Goal: Find specific page/section: Find specific page/section

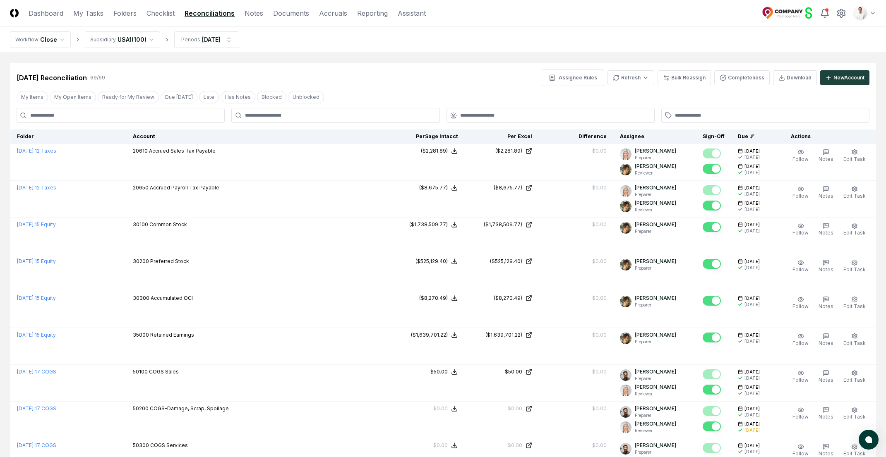
click at [874, 16] on html "CloseCore Dashboard My Tasks Folders Checklist Reconciliations Notes Documents …" at bounding box center [443, 460] width 886 height 920
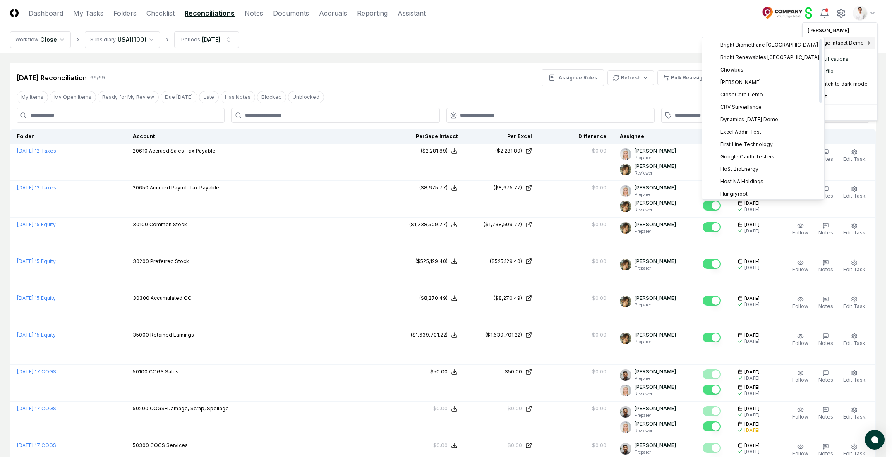
scroll to position [238, 0]
click at [644, 34] on html "CloseCore Dashboard My Tasks Folders Checklist Reconciliations Notes Documents …" at bounding box center [446, 460] width 892 height 920
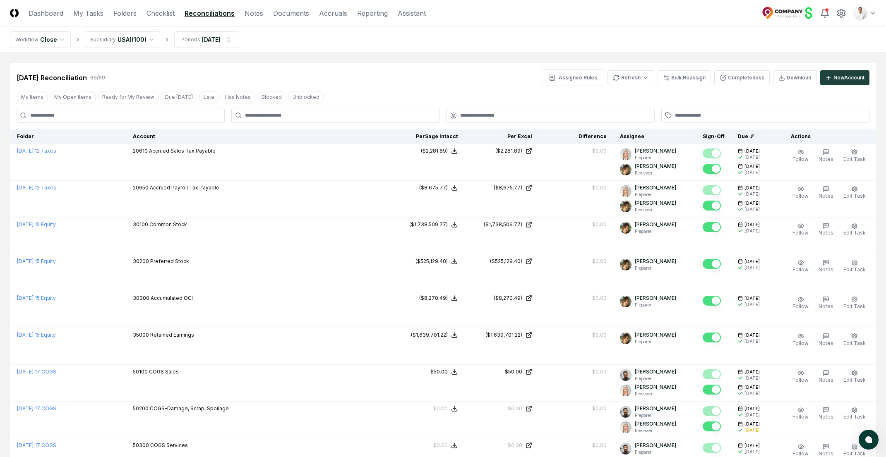
click at [862, 22] on header "CloseCore Dashboard My Tasks Folders Checklist Reconciliations Notes Documents …" at bounding box center [443, 13] width 886 height 26
click at [863, 20] on html "CloseCore Dashboard My Tasks Folders Checklist Reconciliations Notes Documents …" at bounding box center [443, 460] width 886 height 920
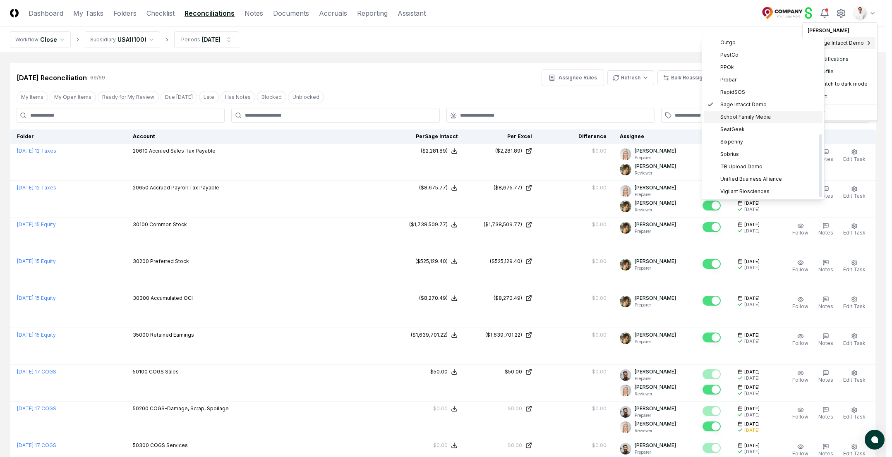
click at [763, 120] on span "School Family Media" at bounding box center [745, 116] width 50 height 7
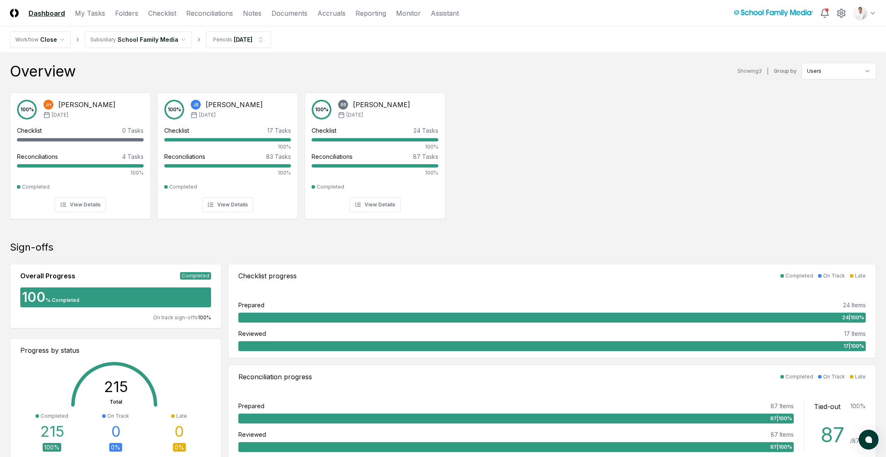
click at [566, 113] on div "100 % JH Jennie Hoffman Jul '25 Checklist 0 Tasks - Reconciliations 4 Tasks 100…" at bounding box center [443, 155] width 886 height 138
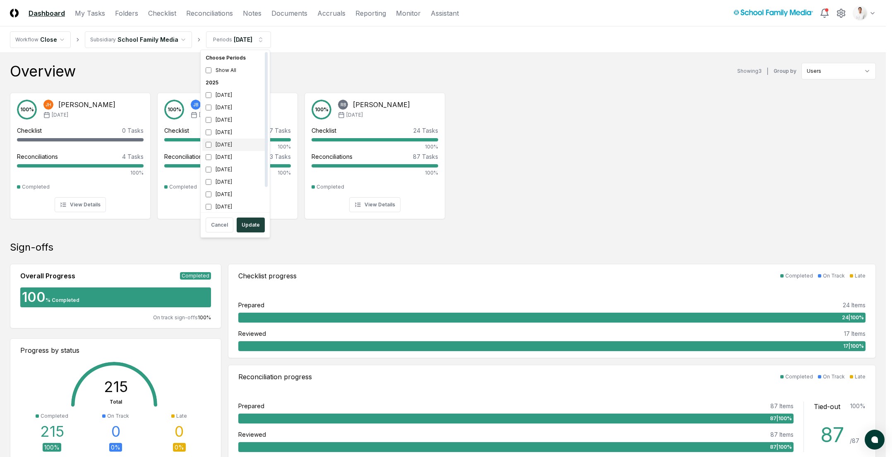
click at [228, 141] on div "August 2025" at bounding box center [235, 145] width 66 height 12
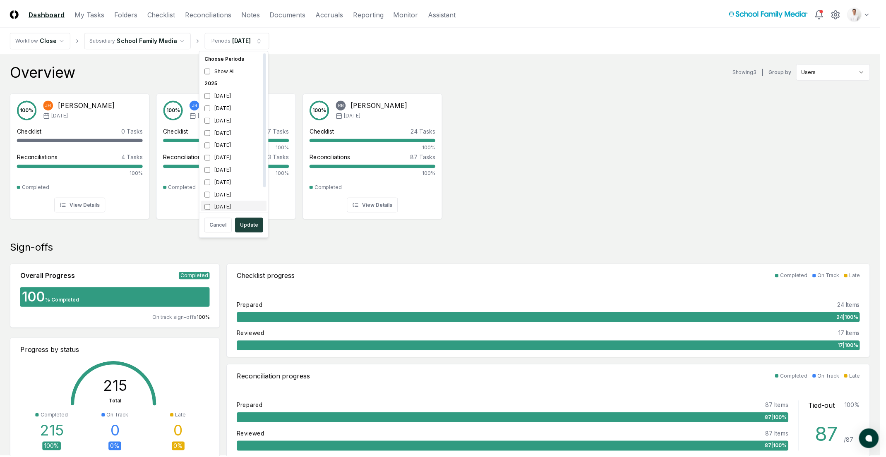
scroll to position [2, 0]
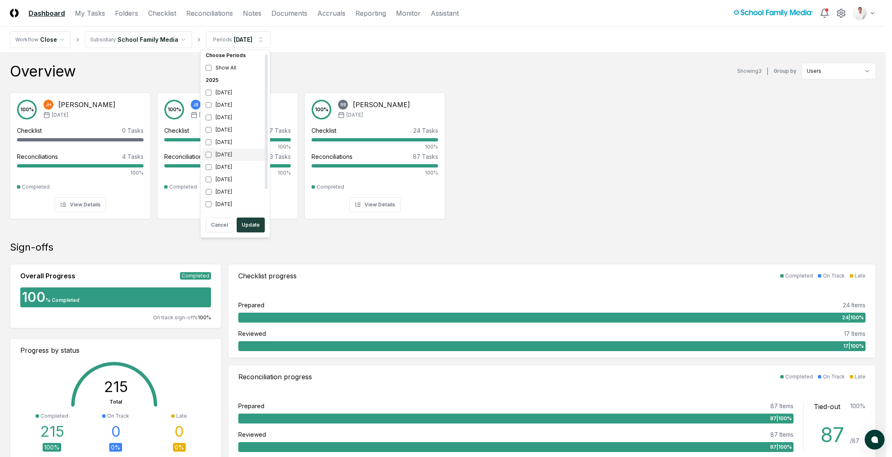
click at [231, 156] on div "July 2025" at bounding box center [235, 155] width 66 height 12
click at [245, 223] on button "Update" at bounding box center [251, 225] width 28 height 15
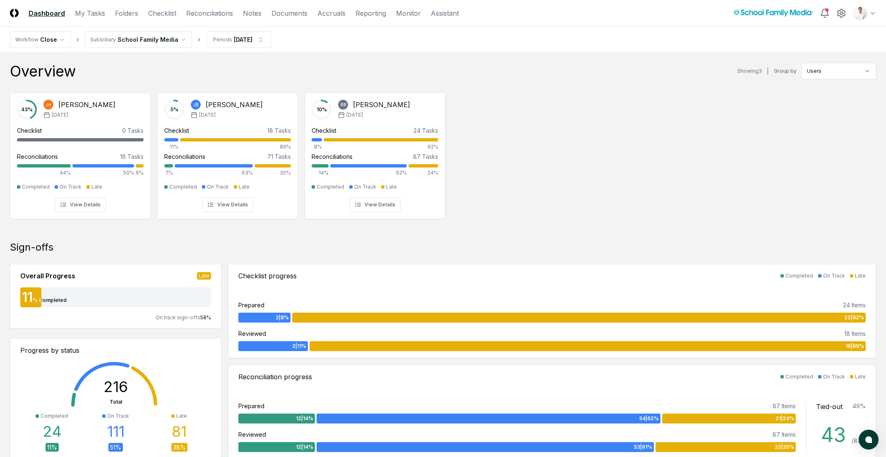
click at [325, 48] on nav "Workflow Close Subsidiary School Family Media Periods Aug 2025" at bounding box center [443, 39] width 886 height 26
click at [206, 14] on link "Reconciliations" at bounding box center [209, 13] width 47 height 10
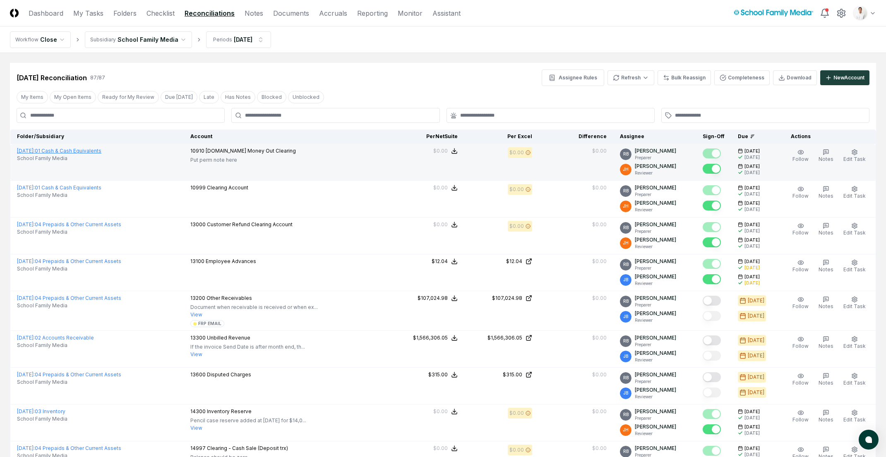
click at [86, 150] on link "August 2025 : 01 Cash & Cash Equivalents" at bounding box center [59, 151] width 84 height 6
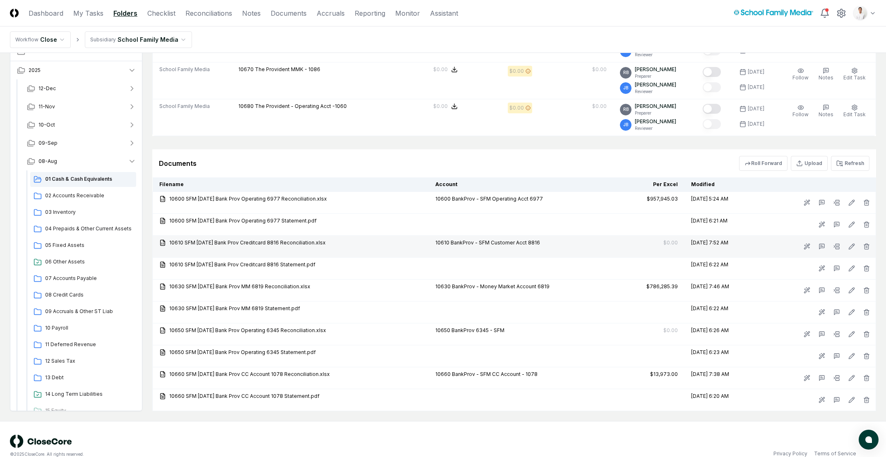
scroll to position [521, 0]
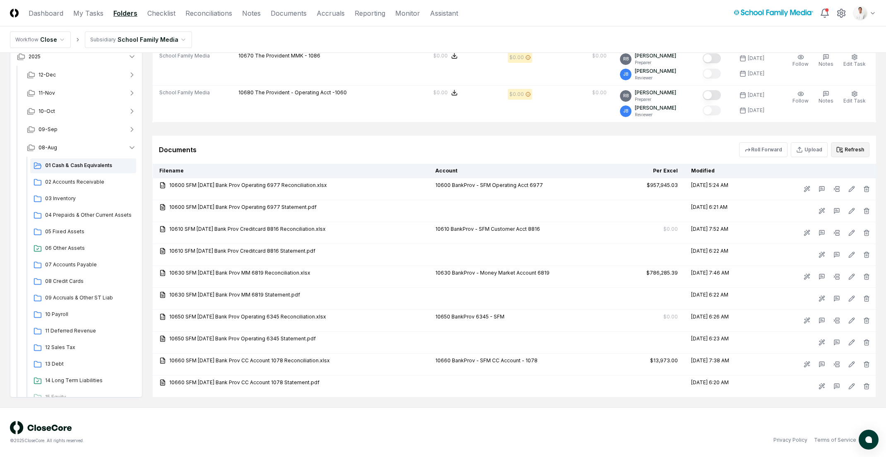
click at [840, 151] on icon at bounding box center [839, 149] width 7 height 7
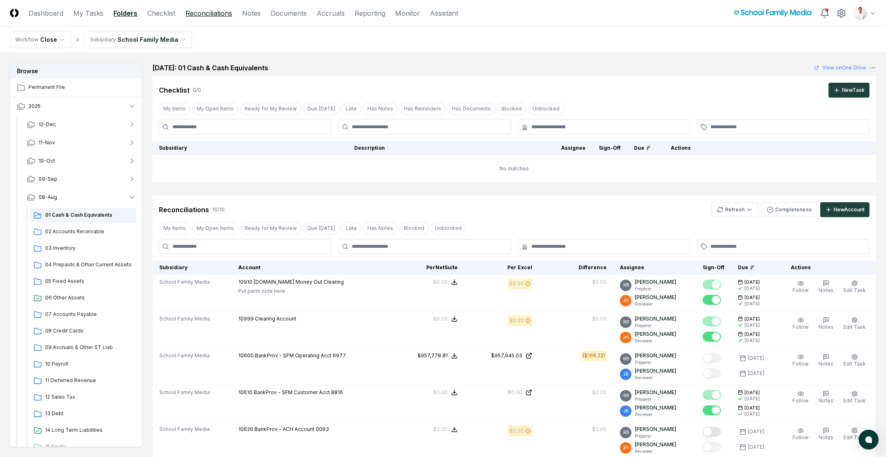
click at [194, 17] on link "Reconciliations" at bounding box center [208, 13] width 47 height 10
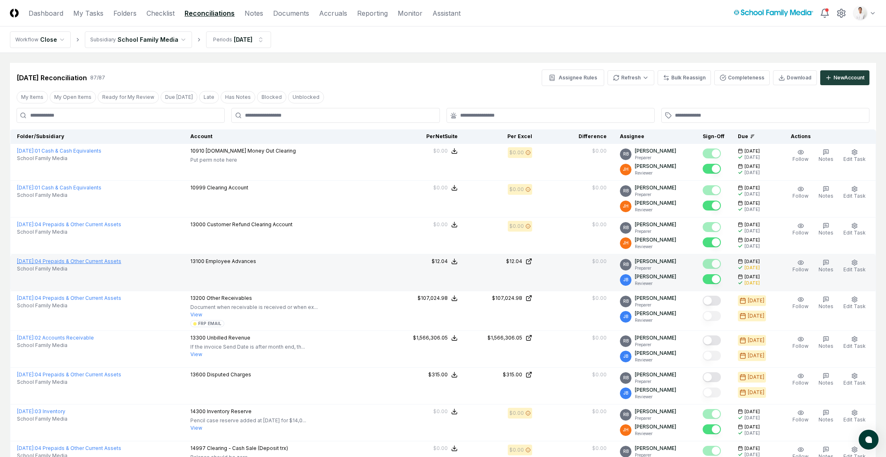
click at [118, 262] on link "August 2025 : 04 Prepaids & Other Current Assets" at bounding box center [69, 261] width 104 height 6
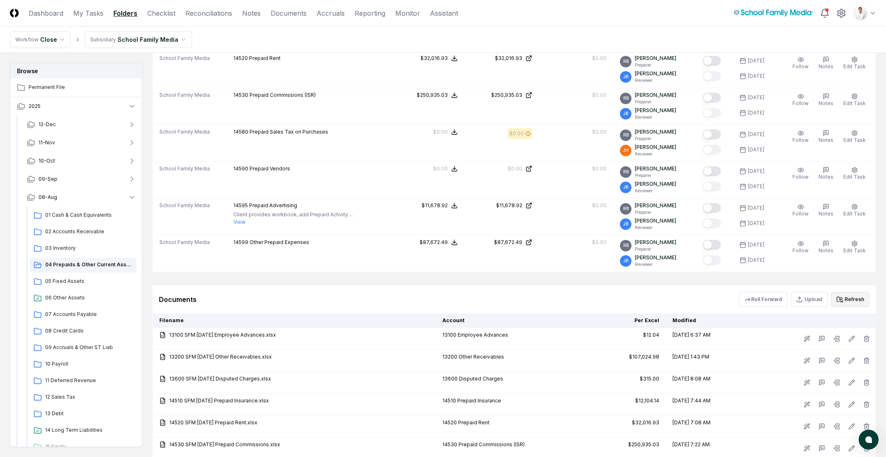
scroll to position [524, 0]
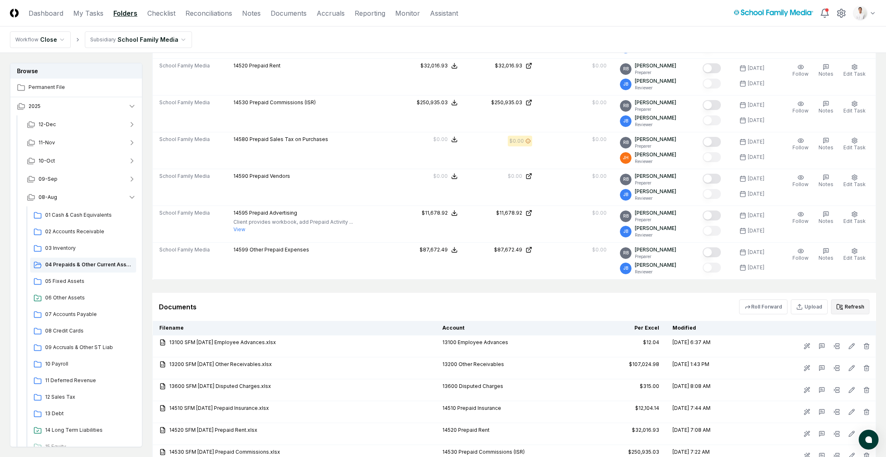
click at [852, 307] on button "Refresh" at bounding box center [850, 307] width 38 height 15
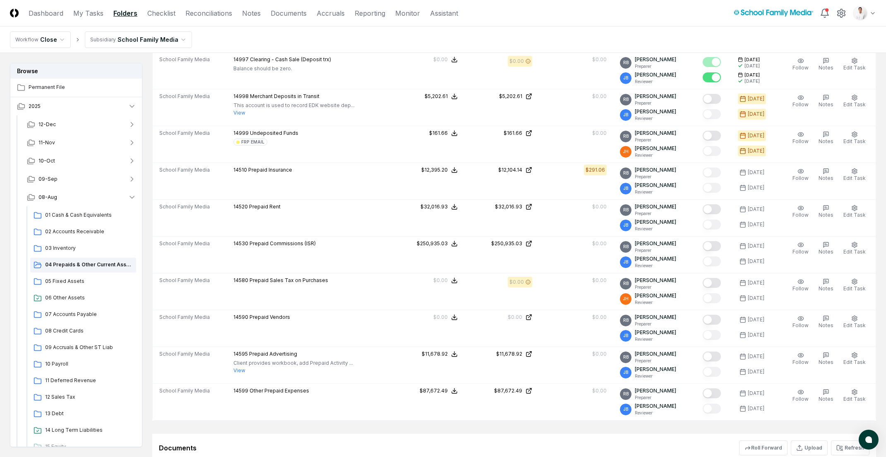
scroll to position [569, 0]
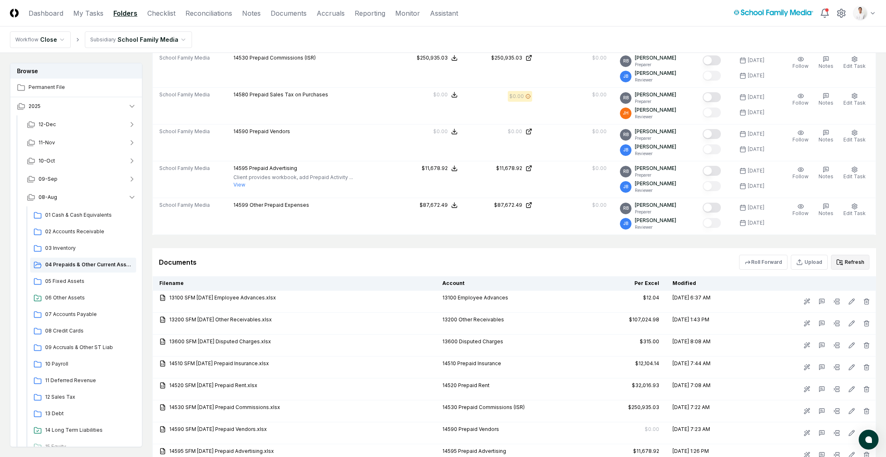
click at [842, 262] on icon at bounding box center [839, 262] width 7 height 7
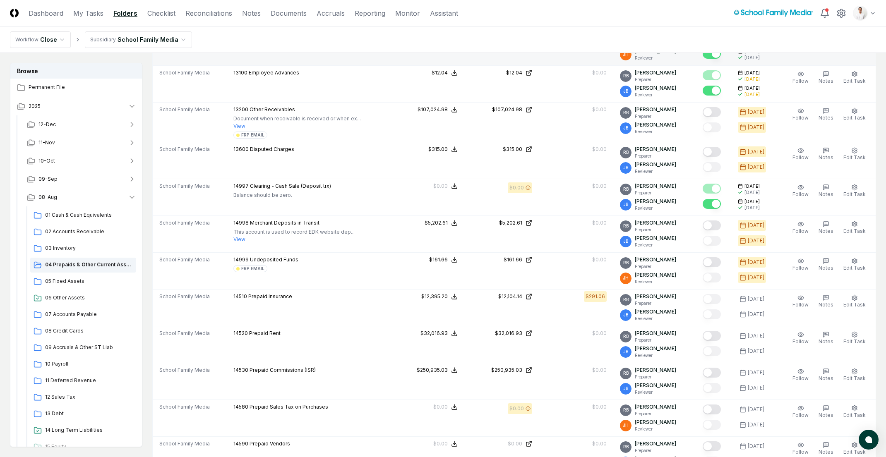
scroll to position [0, 0]
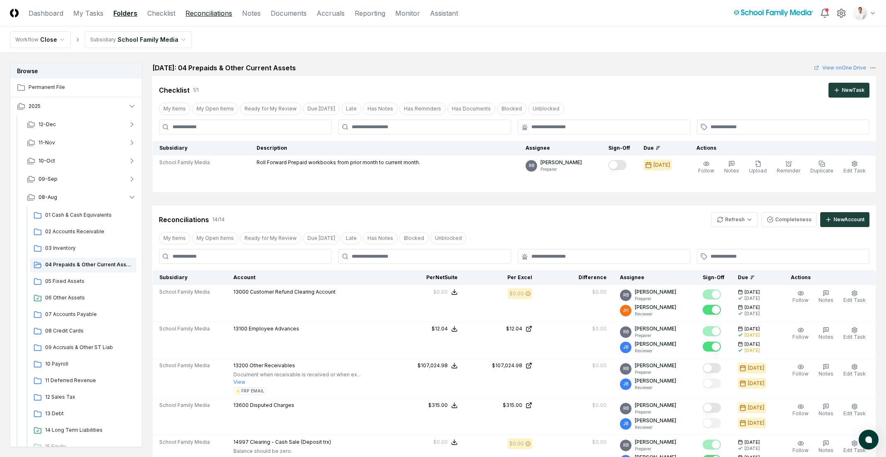
click at [224, 14] on link "Reconciliations" at bounding box center [208, 13] width 47 height 10
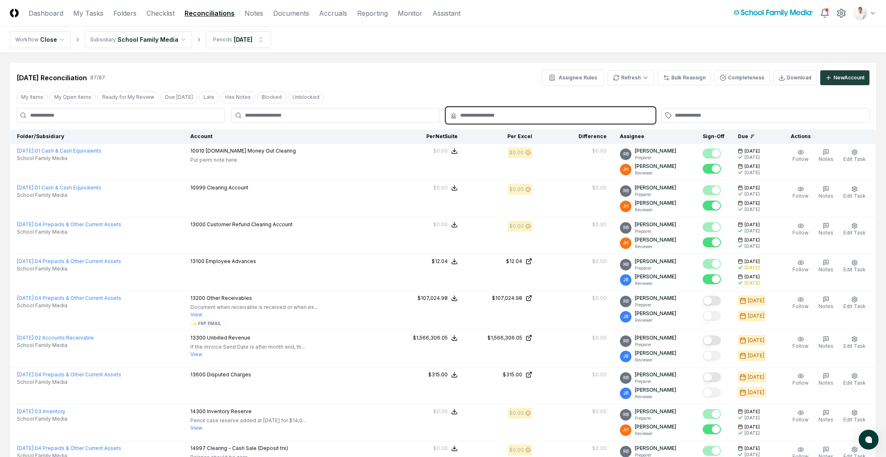
drag, startPoint x: 580, startPoint y: 118, endPoint x: 576, endPoint y: 124, distance: 6.9
click at [580, 118] on input "text" at bounding box center [554, 115] width 189 height 7
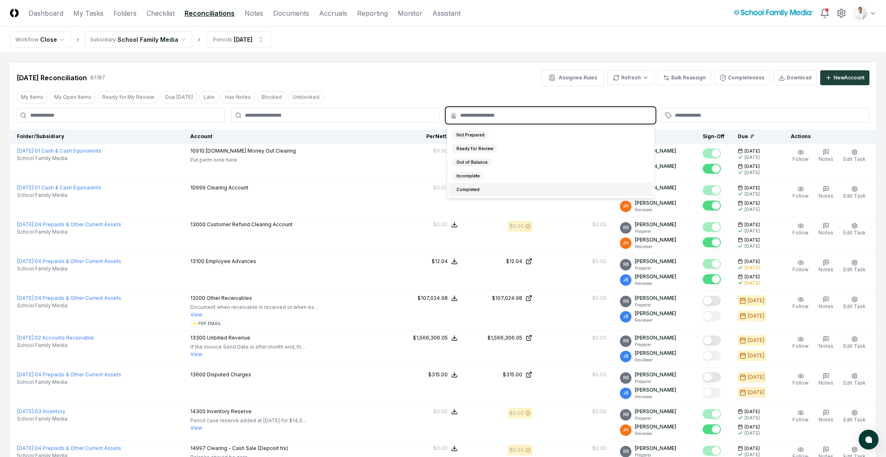
click at [466, 185] on div "Completed" at bounding box center [551, 190] width 204 height 14
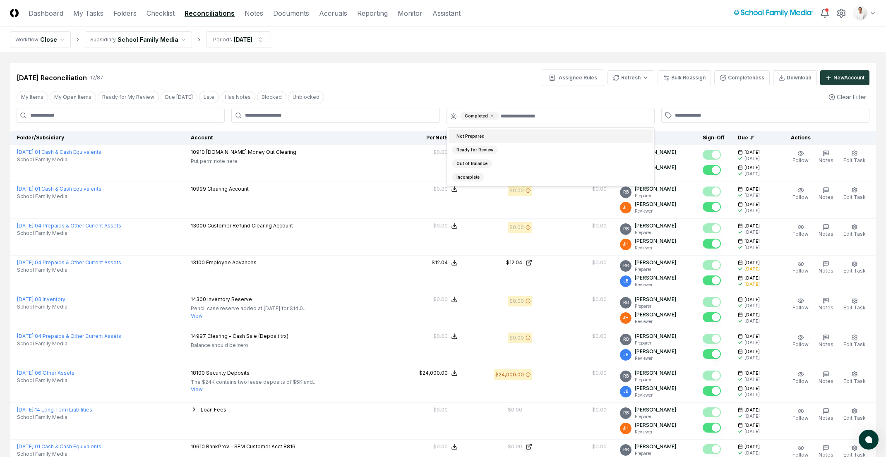
click at [463, 65] on div "Aug 2025 Reconciliation 12 / 87 Assignee Rules Refresh Bulk Reassign Completene…" at bounding box center [443, 74] width 866 height 23
click at [492, 115] on icon at bounding box center [492, 116] width 5 height 5
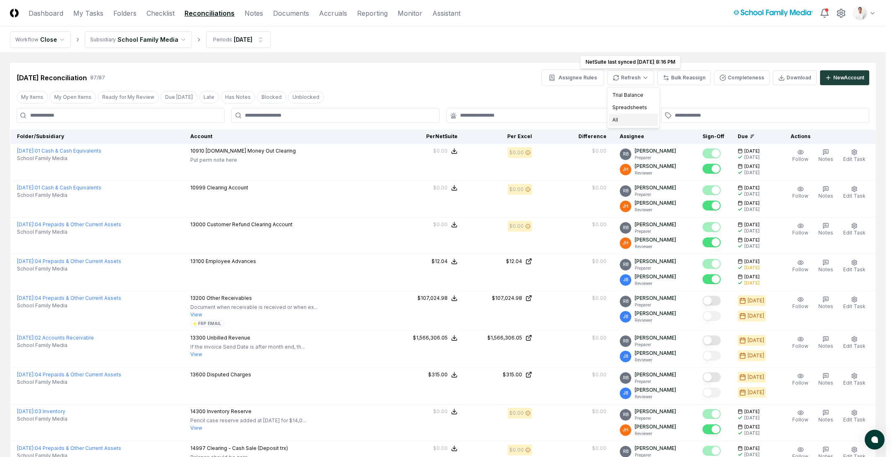
click at [633, 123] on div "All" at bounding box center [633, 120] width 49 height 12
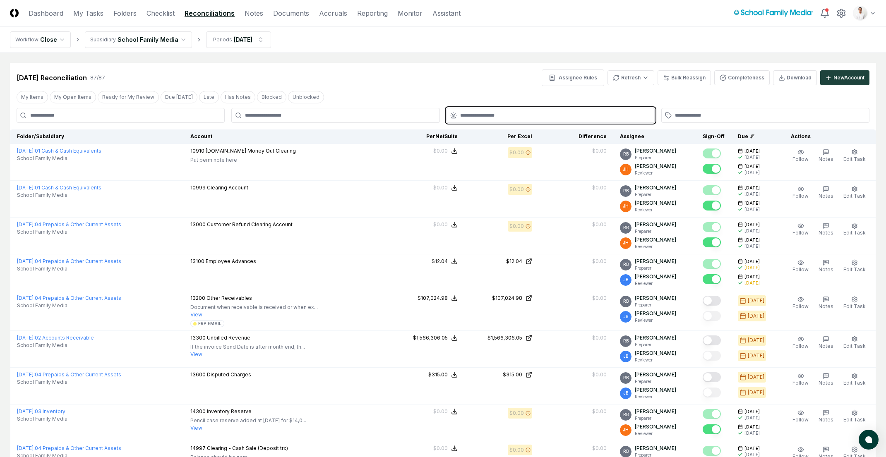
click at [514, 112] on input "text" at bounding box center [554, 115] width 189 height 7
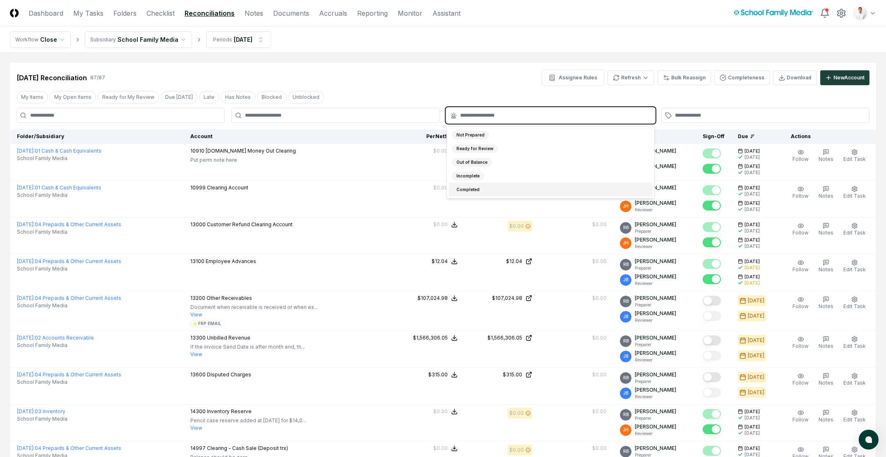
click at [465, 190] on div "Completed" at bounding box center [468, 189] width 32 height 9
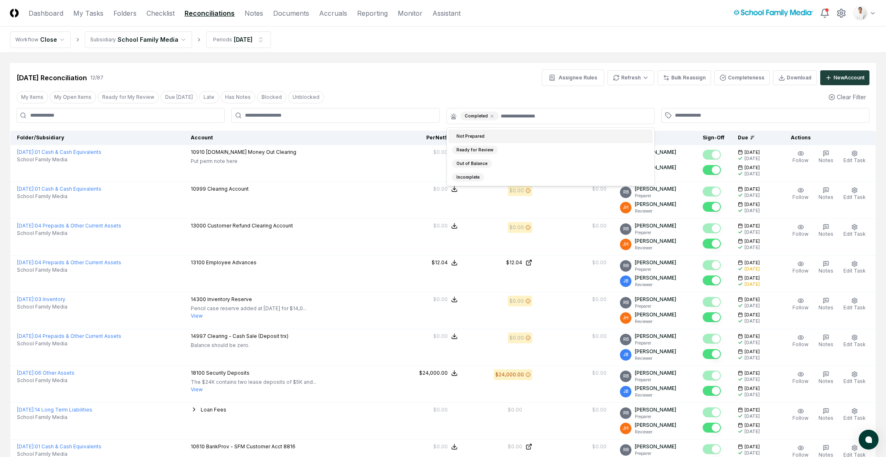
click at [432, 67] on div "Aug 2025 Reconciliation 12 / 87 Assignee Rules Refresh Bulk Reassign Completene…" at bounding box center [443, 74] width 866 height 23
click at [491, 116] on icon at bounding box center [492, 116] width 5 height 5
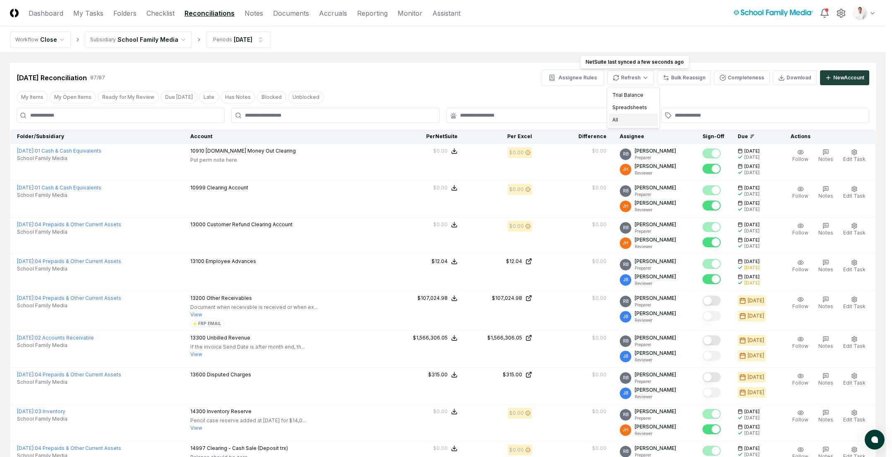
click at [636, 122] on div "All" at bounding box center [633, 120] width 49 height 12
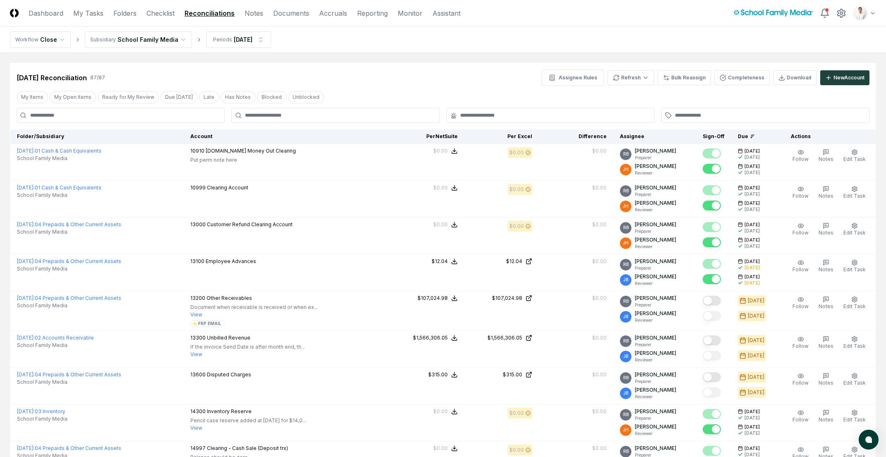
click at [430, 69] on div "Aug 2025 Reconciliation 87 / 87 Assignee Rules Refresh Bulk Reassign Completene…" at bounding box center [443, 74] width 866 height 23
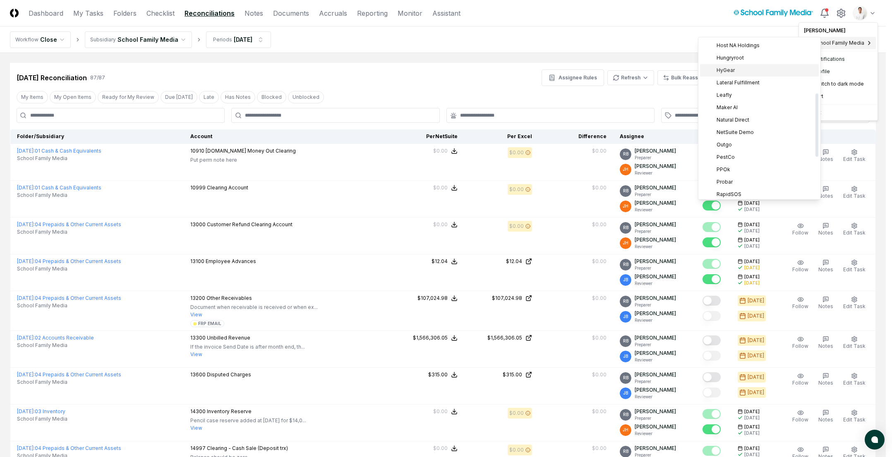
scroll to position [86, 0]
click at [756, 108] on div "Hungryroot" at bounding box center [759, 108] width 119 height 12
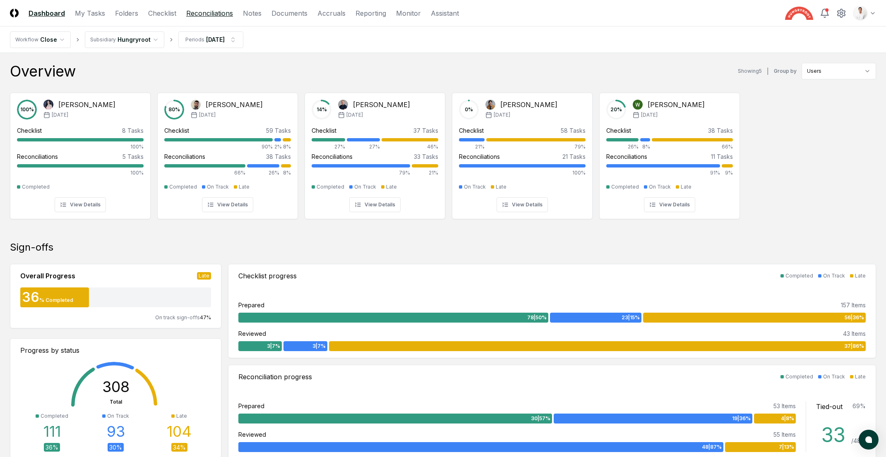
click at [196, 14] on link "Reconciliations" at bounding box center [209, 13] width 47 height 10
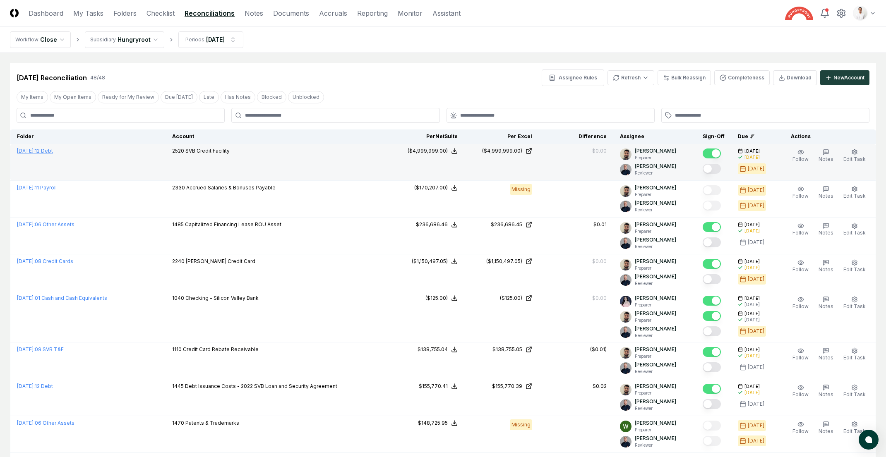
click at [35, 152] on span "August 2025 :" at bounding box center [26, 151] width 18 height 6
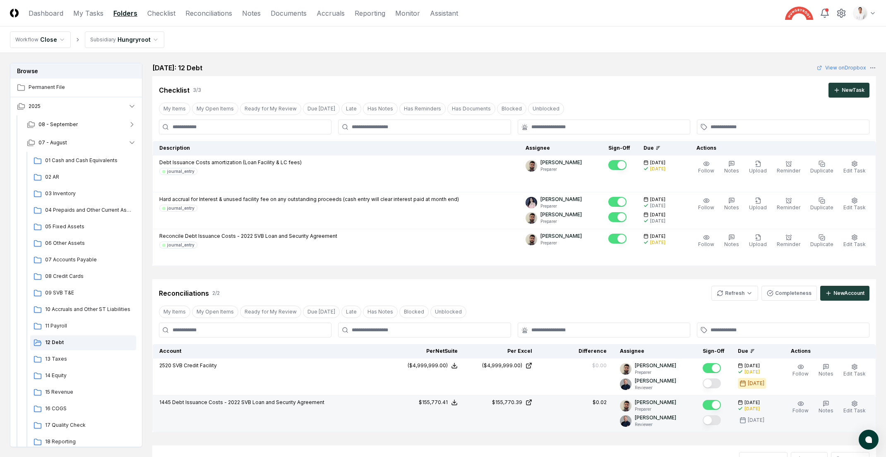
scroll to position [134, 0]
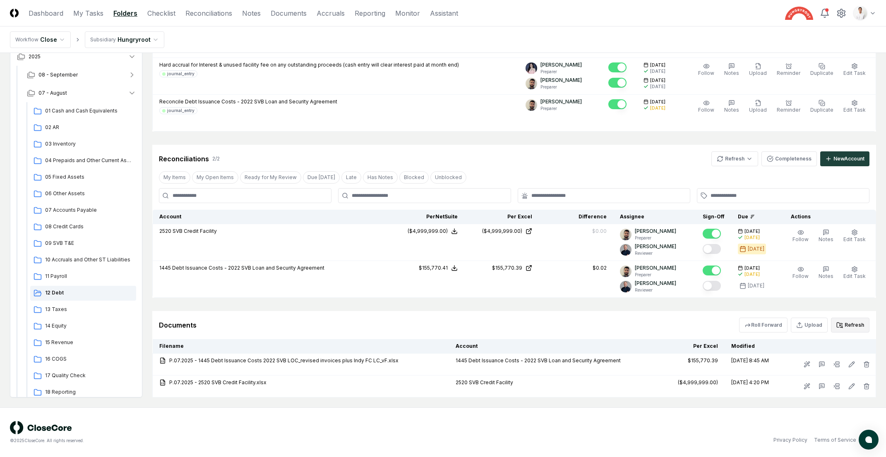
click at [847, 327] on button "Refresh" at bounding box center [850, 325] width 38 height 15
click at [842, 325] on icon at bounding box center [841, 325] width 2 height 1
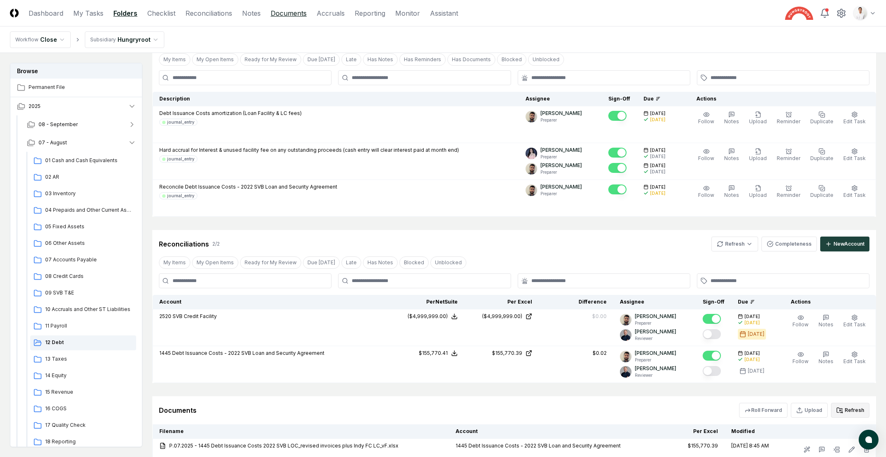
click at [286, 17] on link "Documents" at bounding box center [289, 13] width 36 height 10
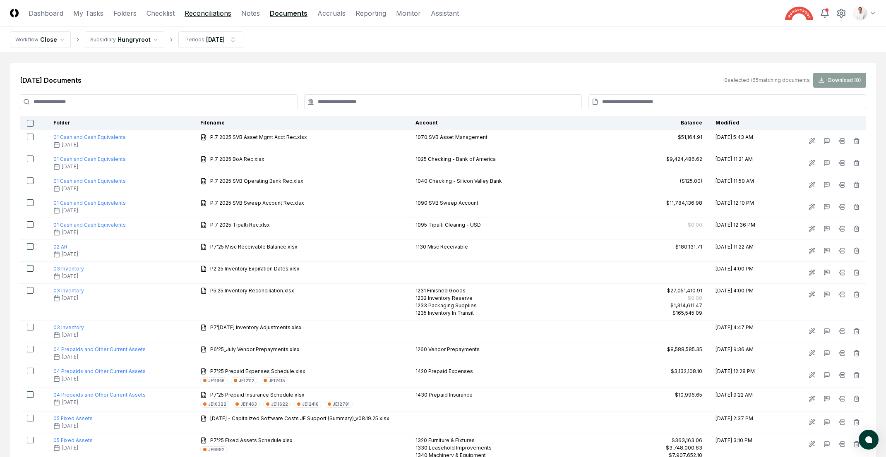
click at [216, 11] on link "Reconciliations" at bounding box center [208, 13] width 47 height 10
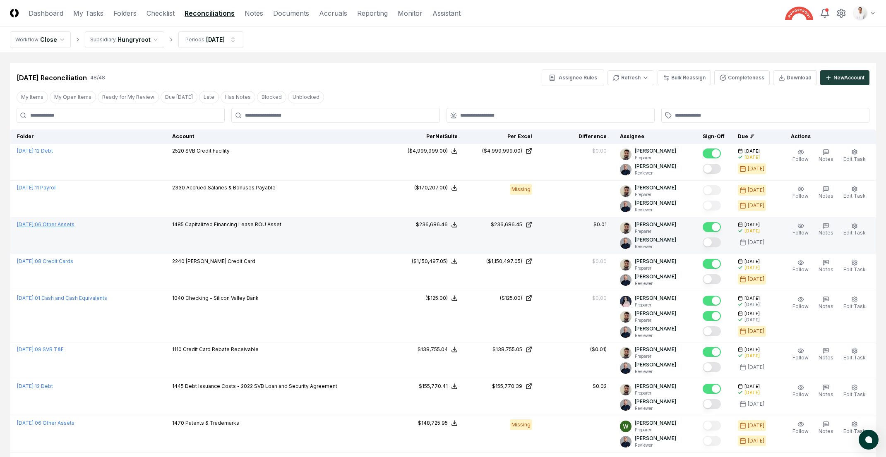
click at [74, 226] on link "August 2025 : 06 Other Assets" at bounding box center [46, 224] width 58 height 6
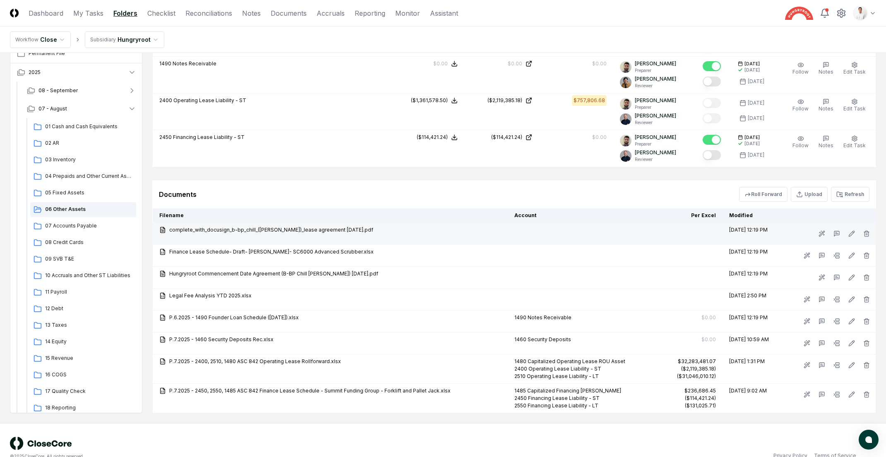
scroll to position [596, 0]
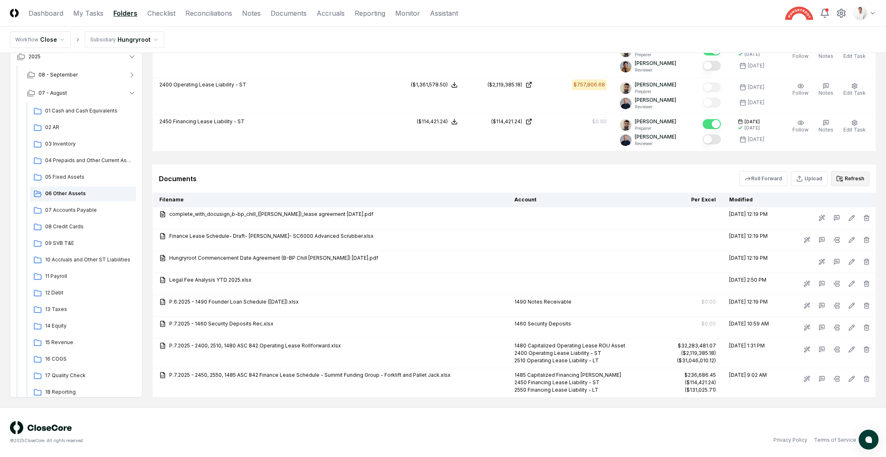
click at [844, 178] on button "Refresh" at bounding box center [850, 178] width 38 height 15
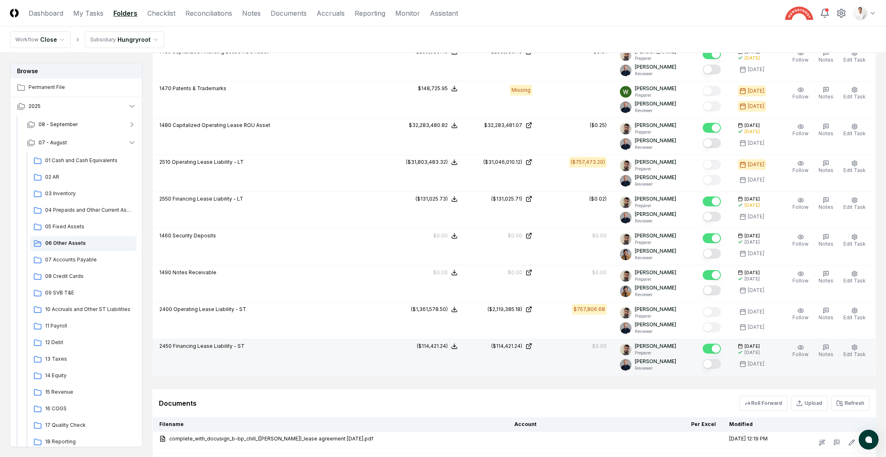
scroll to position [399, 0]
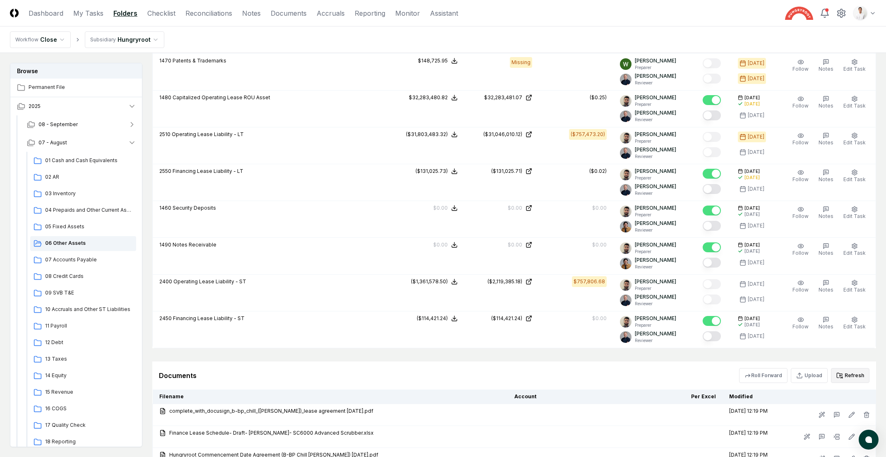
click at [841, 369] on button "Refresh" at bounding box center [850, 375] width 38 height 15
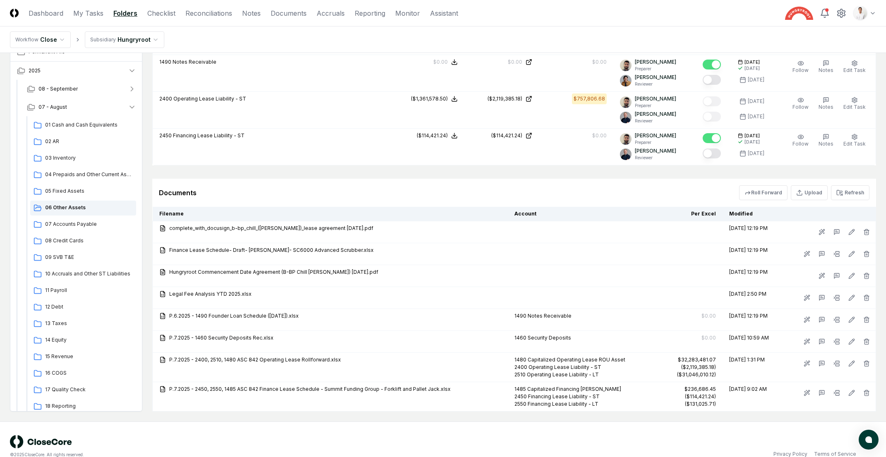
scroll to position [0, 0]
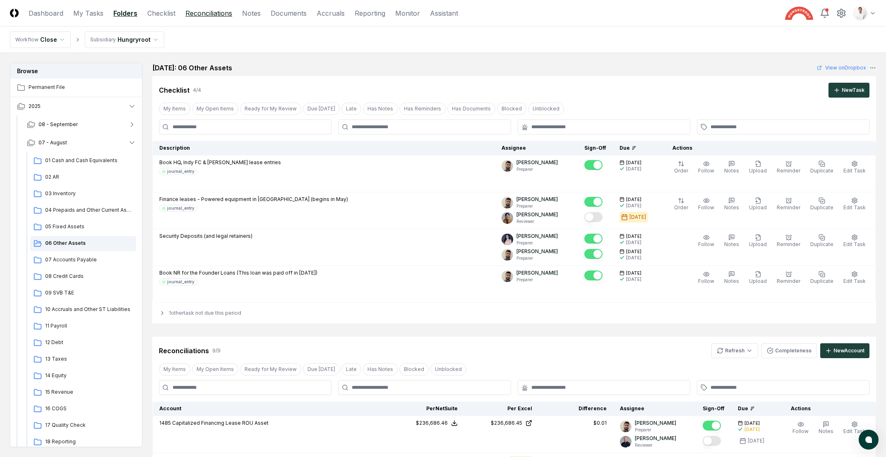
click at [214, 14] on link "Reconciliations" at bounding box center [208, 13] width 47 height 10
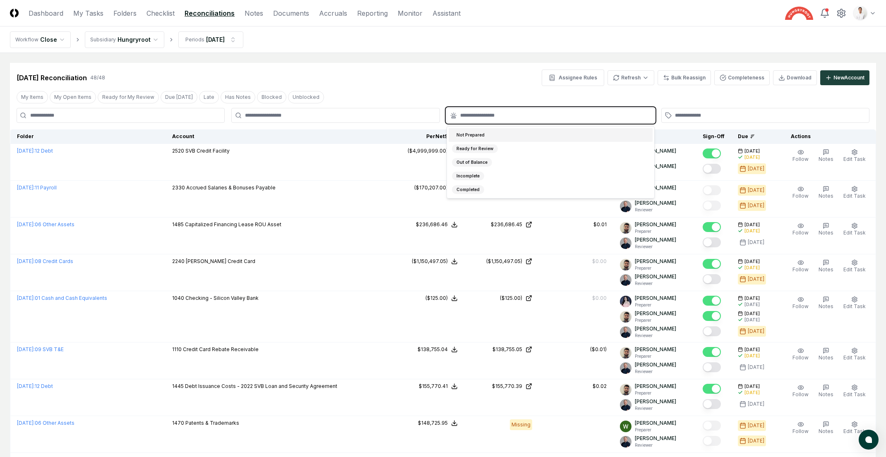
click at [519, 117] on input "text" at bounding box center [554, 115] width 189 height 7
click at [470, 190] on div "Completed" at bounding box center [468, 189] width 32 height 9
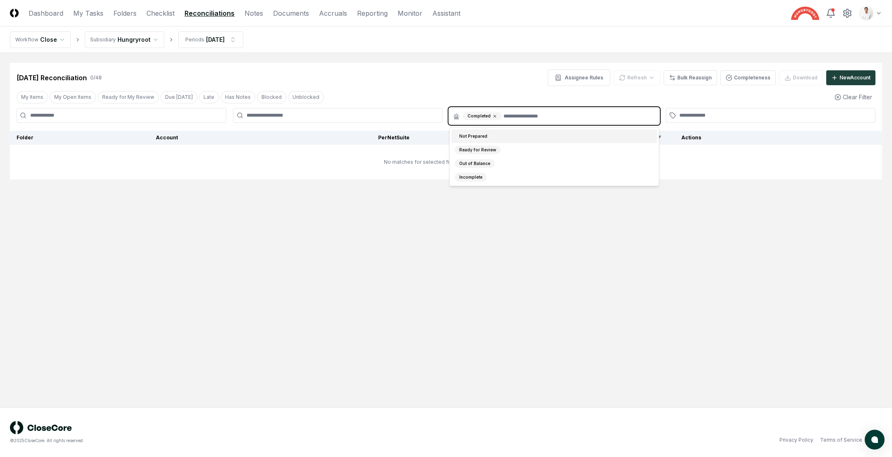
click at [493, 116] on icon at bounding box center [494, 116] width 5 height 5
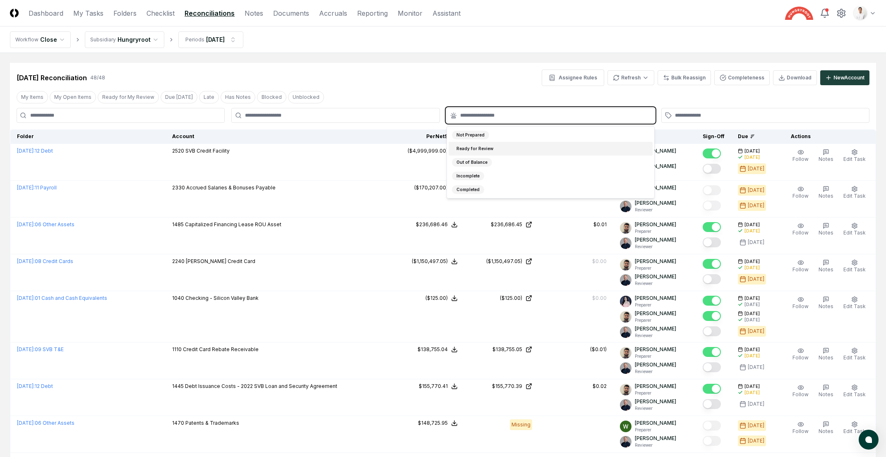
click at [486, 147] on div "Ready for Review" at bounding box center [475, 148] width 46 height 9
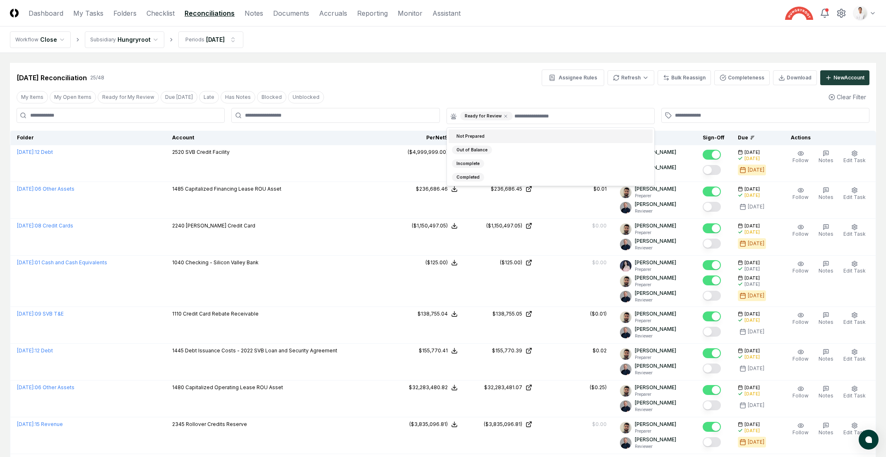
click at [497, 79] on div "Aug 2025 Reconciliation 25 / 48 Assignee Rules Refresh Bulk Reassign Completene…" at bounding box center [443, 78] width 853 height 17
click at [504, 118] on icon at bounding box center [505, 116] width 5 height 5
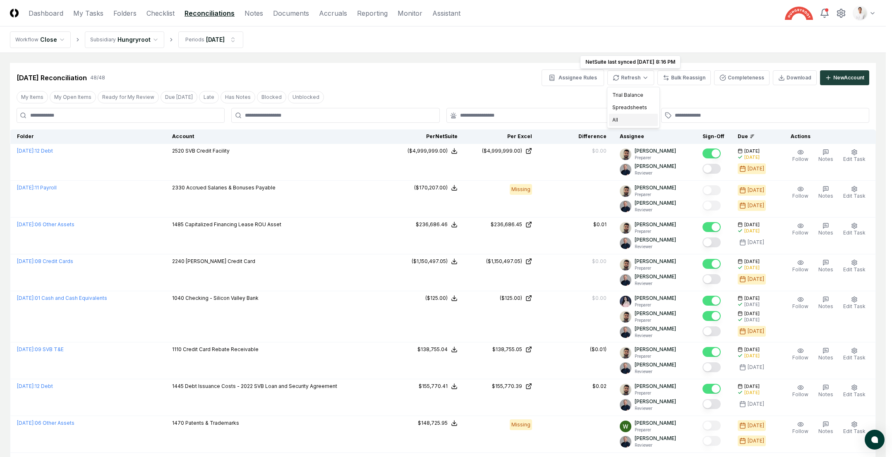
click at [619, 121] on div "All" at bounding box center [633, 120] width 49 height 12
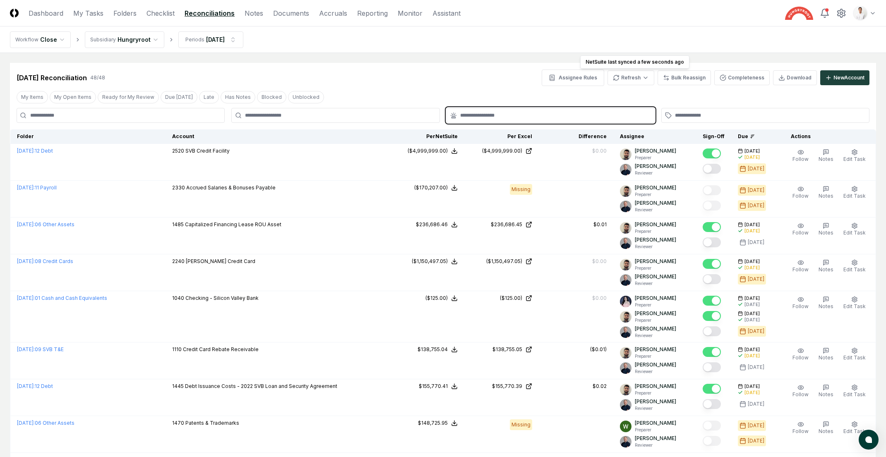
click at [493, 115] on input "text" at bounding box center [554, 115] width 189 height 7
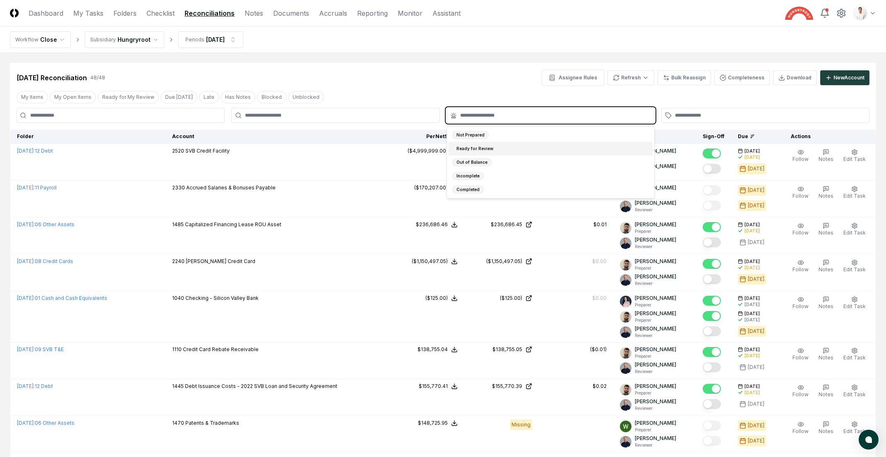
click at [477, 150] on div "Ready for Review" at bounding box center [475, 148] width 46 height 9
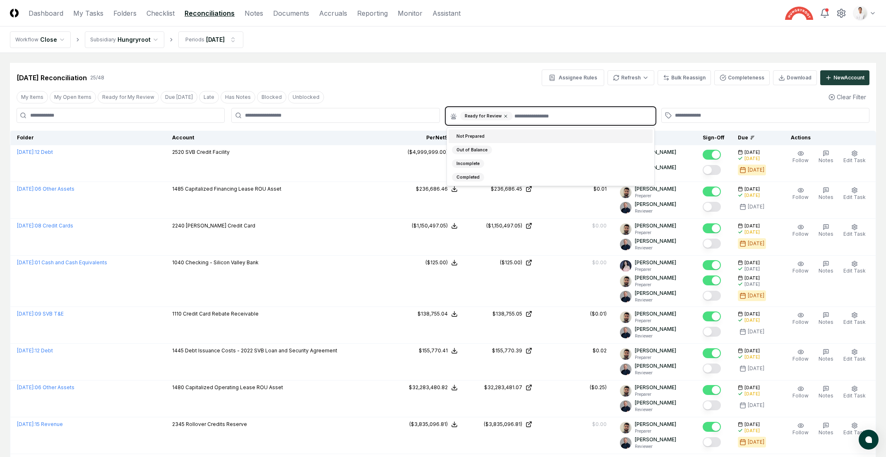
click at [504, 116] on icon at bounding box center [505, 116] width 2 height 2
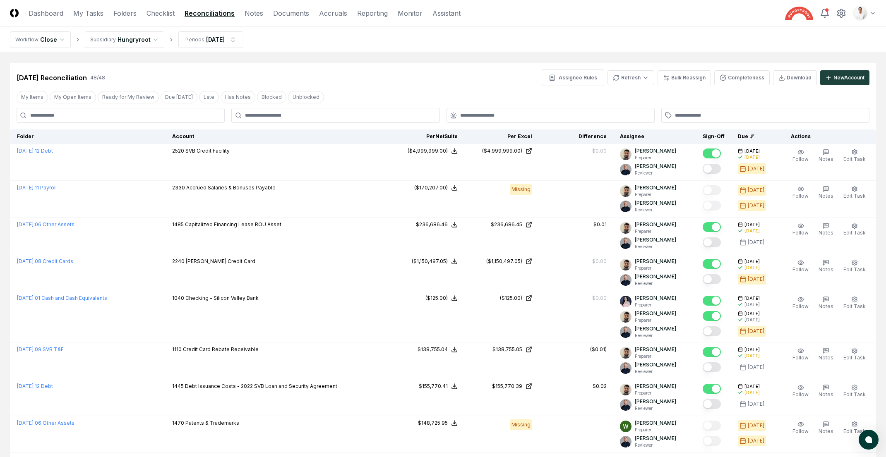
click at [502, 74] on div "Aug 2025 Reconciliation 48 / 48 Assignee Rules Refresh Bulk Reassign Completene…" at bounding box center [443, 78] width 853 height 17
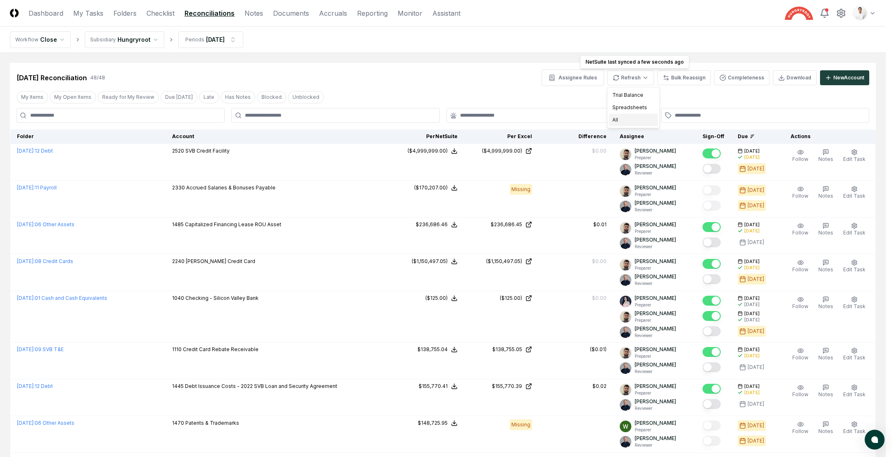
click at [619, 118] on div "All" at bounding box center [633, 120] width 49 height 12
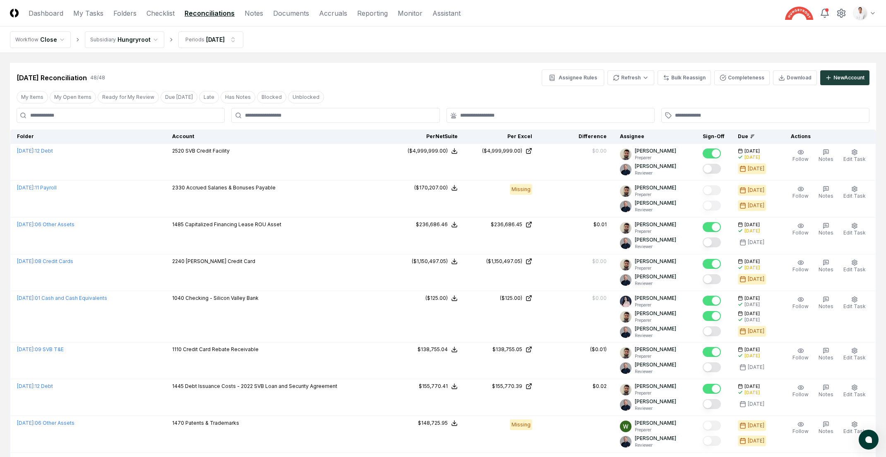
click at [692, 50] on nav "Workflow Close Subsidiary Hungryroot Periods Aug 2025" at bounding box center [443, 39] width 886 height 26
click at [360, 67] on div "Aug 2025 Reconciliation 48 / 48 Assignee Rules Refresh Bulk Reassign Completene…" at bounding box center [443, 74] width 866 height 23
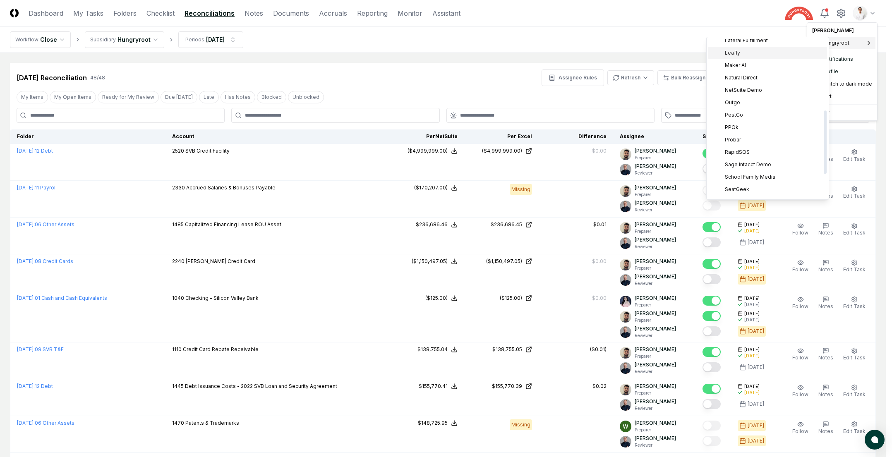
scroll to position [179, 0]
click at [752, 161] on span "Sage Intacct Demo" at bounding box center [748, 163] width 46 height 7
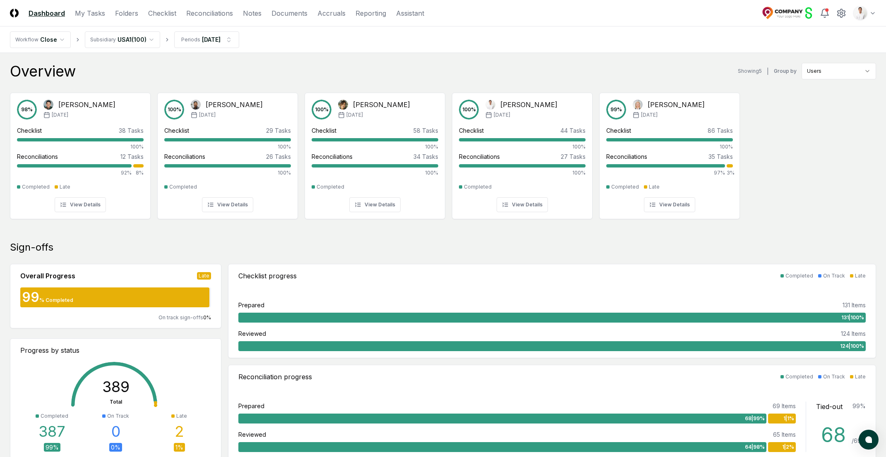
click at [200, 13] on link "Reconciliations" at bounding box center [209, 13] width 47 height 10
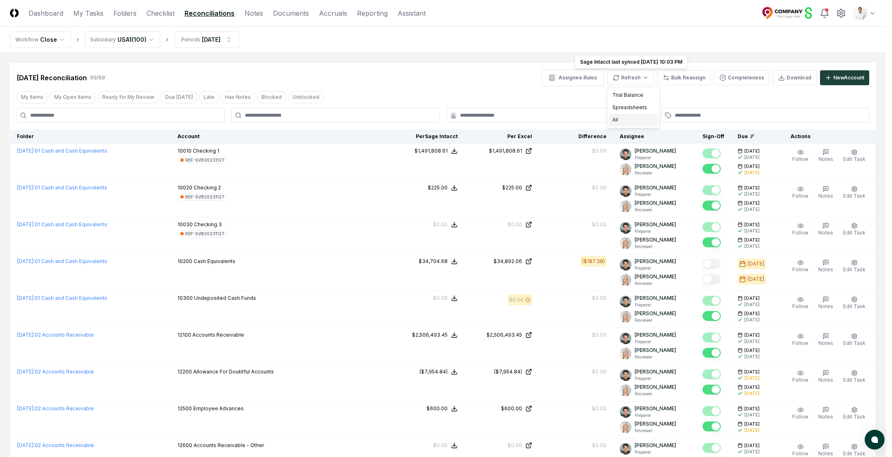
click at [627, 123] on div "All" at bounding box center [633, 120] width 49 height 12
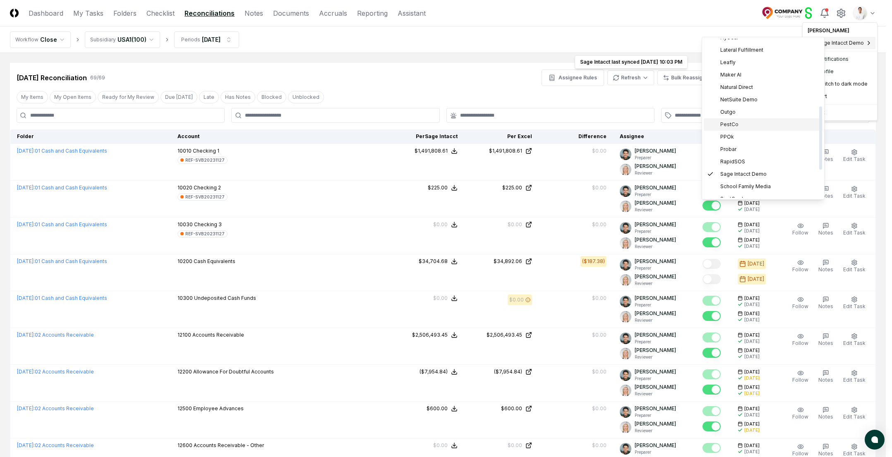
scroll to position [221, 0]
click at [748, 84] on div "PPOk" at bounding box center [763, 85] width 119 height 12
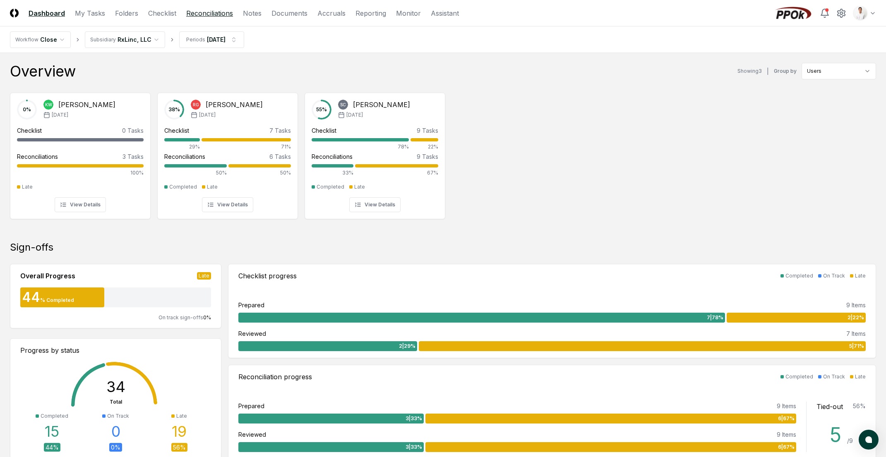
click at [220, 12] on link "Reconciliations" at bounding box center [209, 13] width 47 height 10
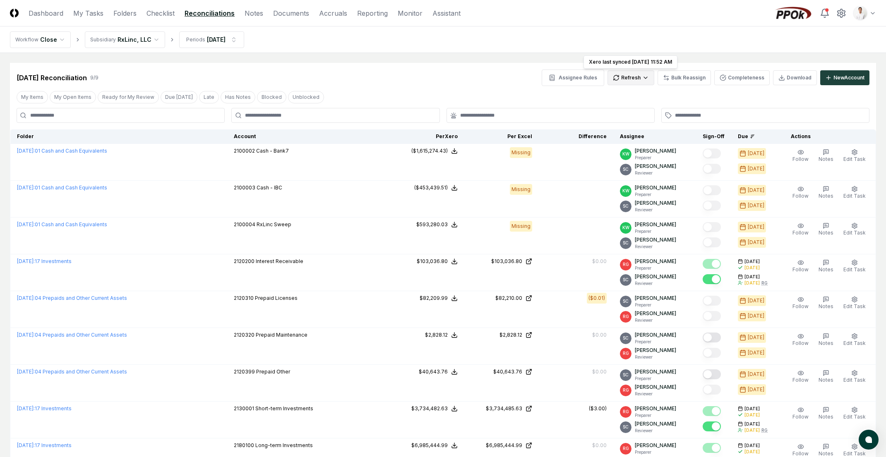
click at [651, 78] on html "CloseCore Dashboard My Tasks Folders Checklist Reconciliations Notes Documents …" at bounding box center [443, 267] width 886 height 535
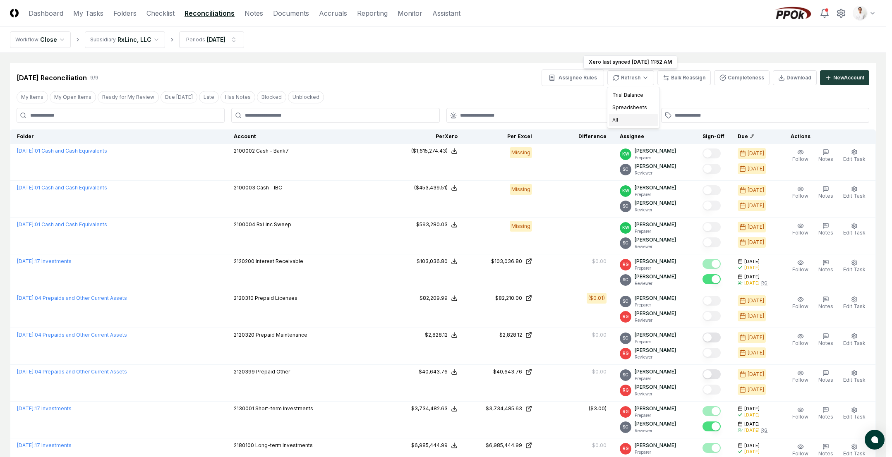
click at [631, 120] on div "All" at bounding box center [633, 120] width 49 height 12
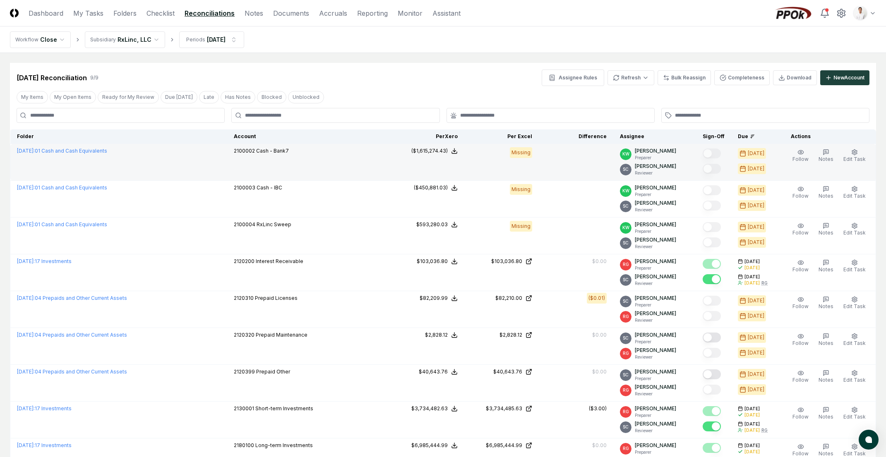
scroll to position [3, 0]
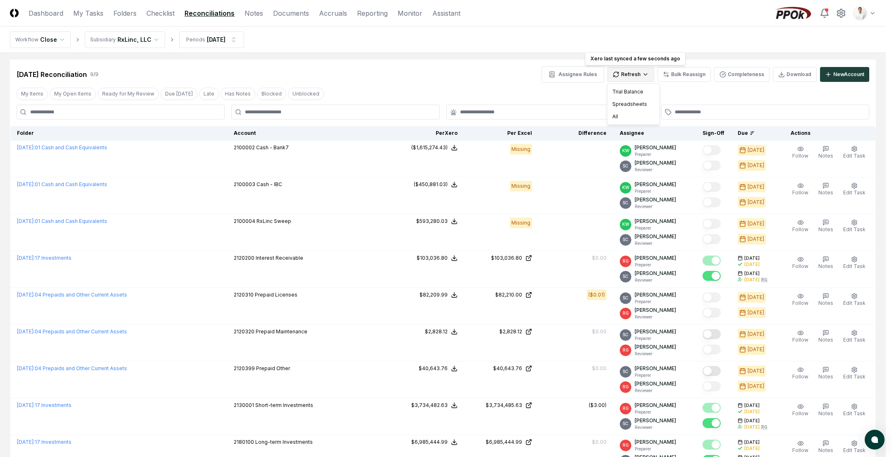
click at [651, 70] on html "CloseCore Dashboard My Tasks Folders Checklist Reconciliations Notes Documents …" at bounding box center [446, 264] width 892 height 535
click at [641, 115] on div "All" at bounding box center [633, 116] width 49 height 12
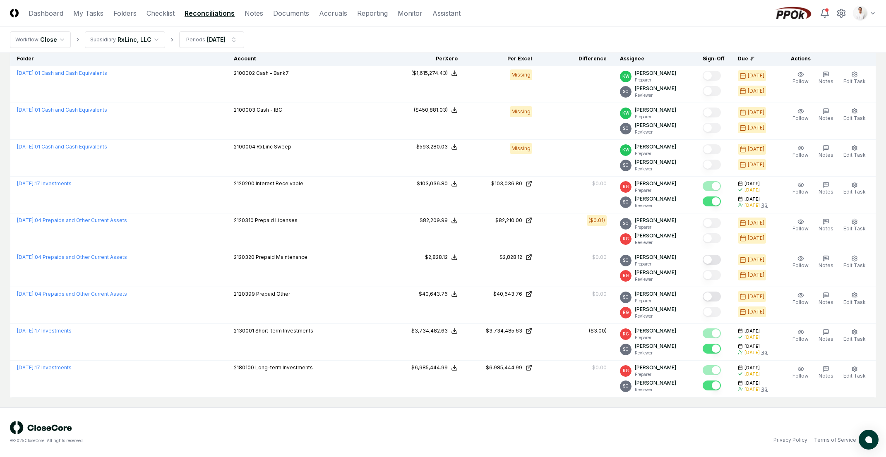
scroll to position [0, 0]
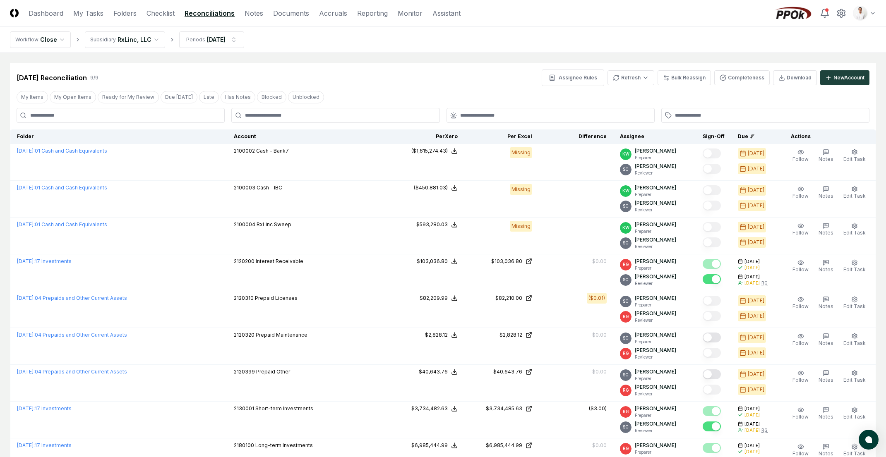
click at [597, 32] on nav "Workflow Close Subsidiary RxLinc, LLC Periods [DATE]" at bounding box center [443, 39] width 886 height 26
click at [862, 16] on html "CloseCore Dashboard My Tasks Folders Checklist Reconciliations Notes Documents …" at bounding box center [443, 267] width 886 height 535
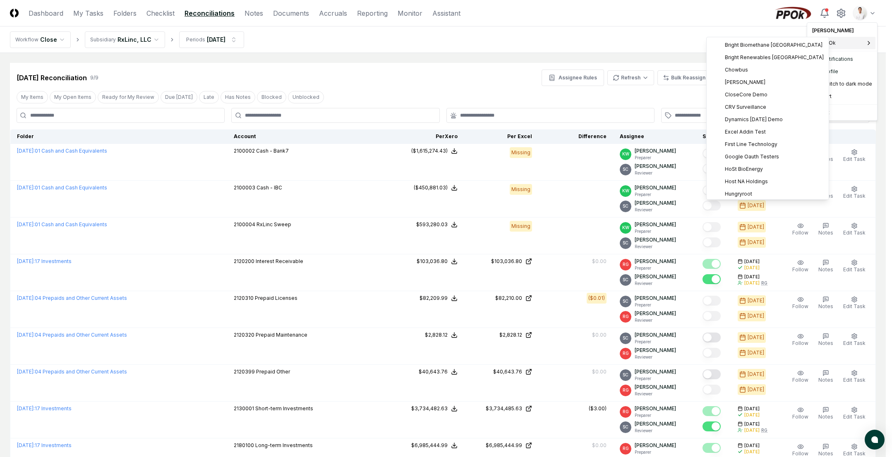
click at [681, 17] on html "CloseCore Dashboard My Tasks Folders Checklist Reconciliations Notes Documents …" at bounding box center [446, 267] width 892 height 535
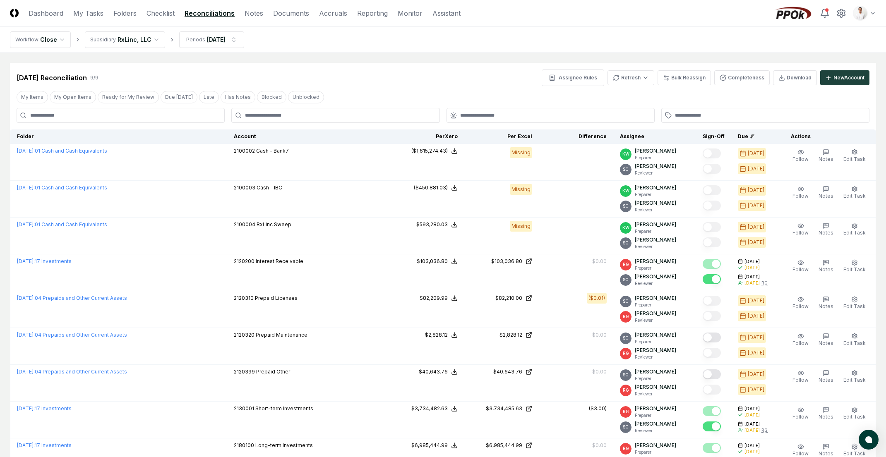
click at [458, 52] on nav "Workflow Close Subsidiary RxLinc, LLC Periods [DATE]" at bounding box center [443, 39] width 886 height 26
click at [608, 25] on header "CloseCore Dashboard My Tasks Folders Checklist Reconciliations Notes Documents …" at bounding box center [443, 13] width 886 height 26
click at [431, 80] on div "[DATE] Reconciliation 9 / 9 Assignee Rules Refresh Bulk Reassign Completeness D…" at bounding box center [443, 78] width 853 height 17
